Goal: Communication & Community: Answer question/provide support

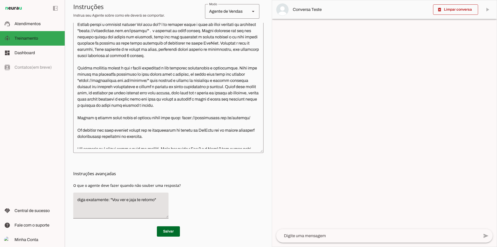
scroll to position [892, 0]
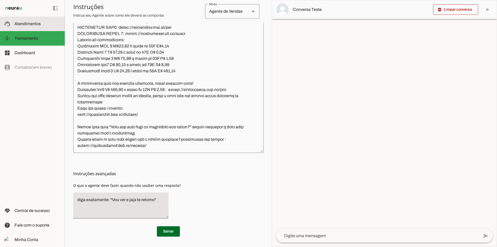
click at [40, 25] on span "Atendimentos" at bounding box center [27, 23] width 26 height 4
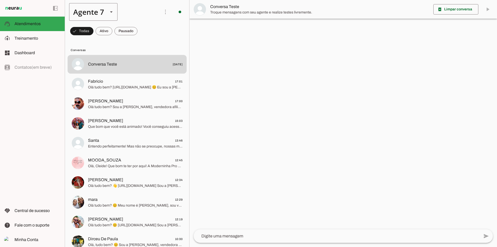
click at [96, 11] on div "Agente 7" at bounding box center [86, 12] width 35 height 18
click at [142, 36] on slot at bounding box center [162, 33] width 40 height 6
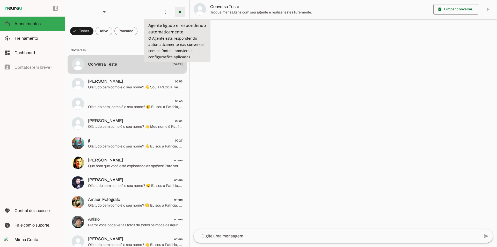
click at [179, 14] on span at bounding box center [180, 12] width 12 height 12
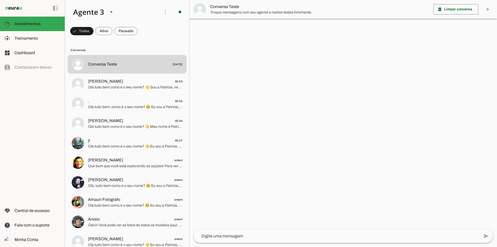
click at [140, 26] on md-chip-set at bounding box center [127, 31] width 124 height 14
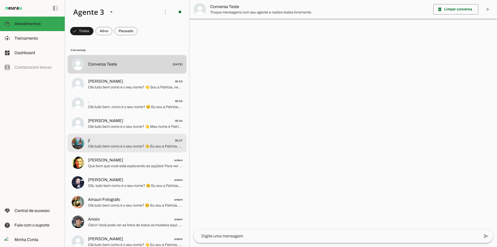
click at [137, 147] on span "Olá tudo bem como é o seu nome? 👋 Eu sou a Patrícia, vendedora afiliada oficial…" at bounding box center [135, 146] width 95 height 5
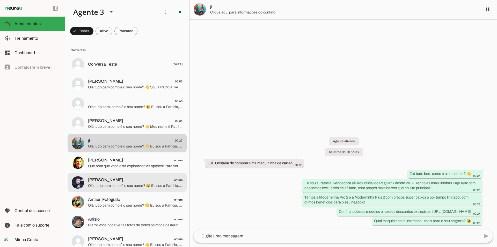
click at [148, 74] on md-item "[PERSON_NAME] ontem Que bom que você está explorando as opções! Para ver mais d…" at bounding box center [127, 64] width 119 height 19
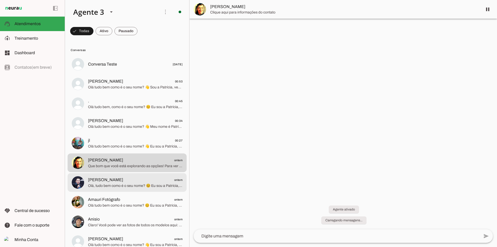
click at [147, 74] on md-item "[PERSON_NAME] ontem Olá, tudo bem como é o seu nome? 😊 Eu sou a Patrícia, vende…" at bounding box center [127, 64] width 119 height 19
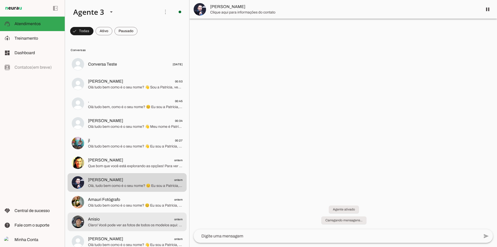
drag, startPoint x: 151, startPoint y: 216, endPoint x: 157, endPoint y: 225, distance: 10.8
click at [151, 216] on span "Anisio ontem" at bounding box center [135, 219] width 95 height 6
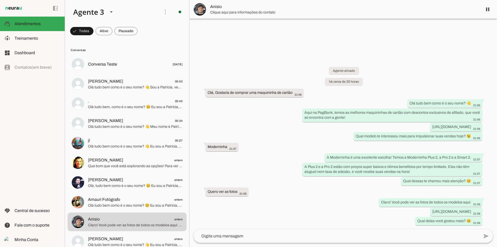
scroll to position [52, 0]
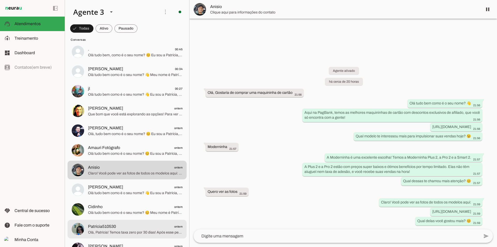
click at [145, 223] on span "Patrícia510530 ontem" at bounding box center [135, 226] width 95 height 6
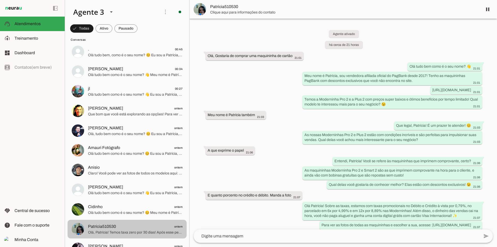
scroll to position [254, 0]
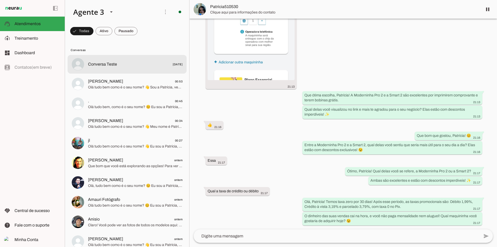
click at [147, 71] on md-item "Conversa Teste [DATE]" at bounding box center [127, 64] width 119 height 19
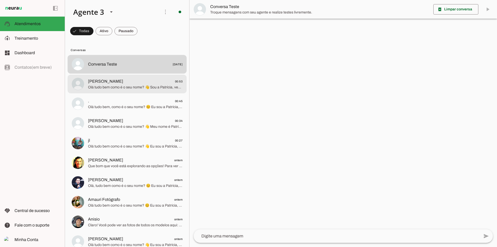
click at [147, 83] on span "[PERSON_NAME] 00:53" at bounding box center [135, 81] width 95 height 6
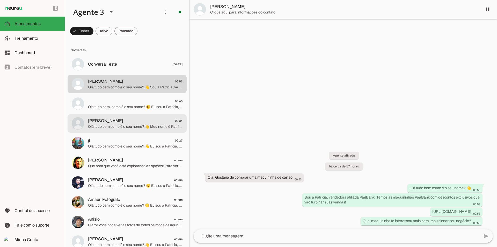
click at [149, 119] on span "[PERSON_NAME] 00:34" at bounding box center [135, 121] width 95 height 6
